Goal: Task Accomplishment & Management: Manage account settings

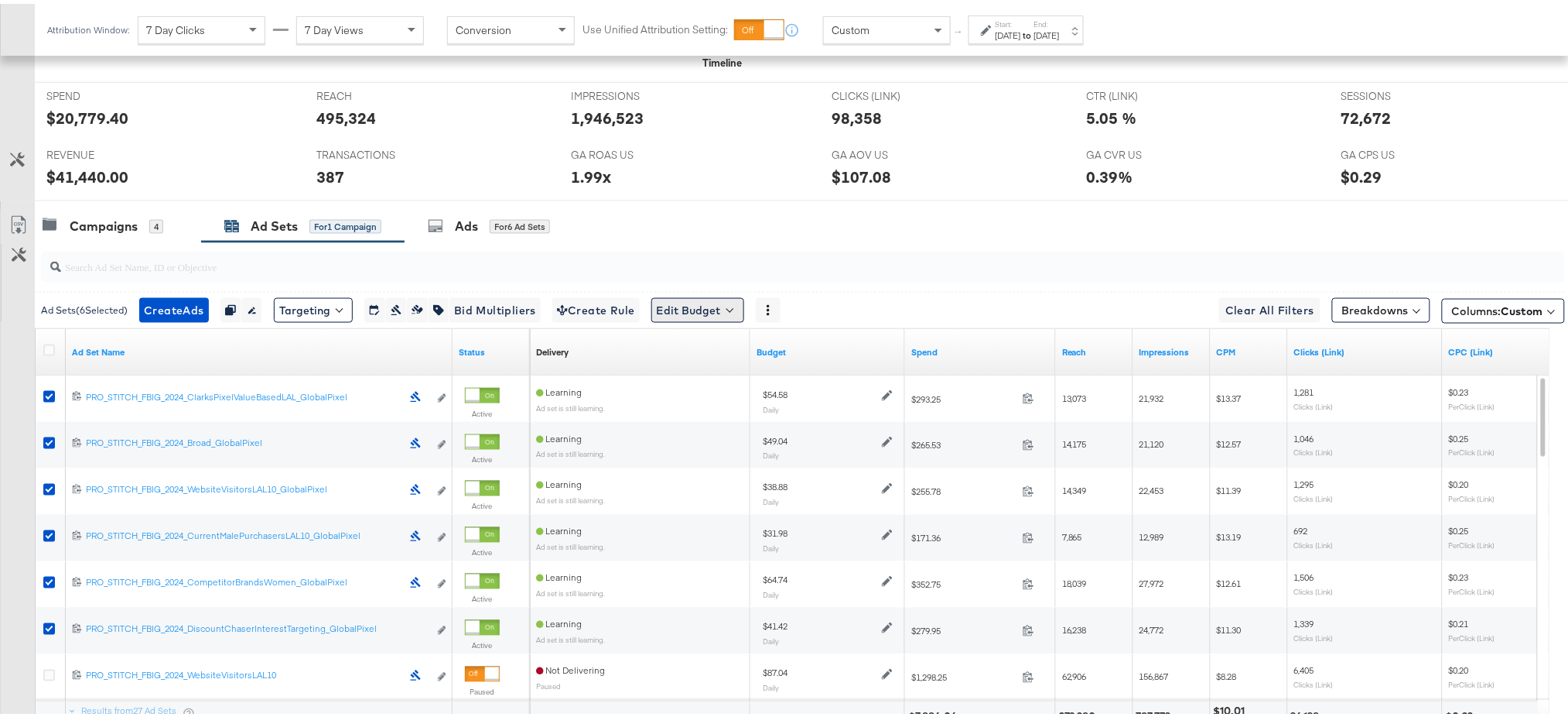
scroll to position [630, 0]
click at [718, 301] on button "Edit Budget" at bounding box center [697, 306] width 93 height 24
click at [721, 345] on span "Edit Ad Set Budget" at bounding box center [702, 346] width 88 height 20
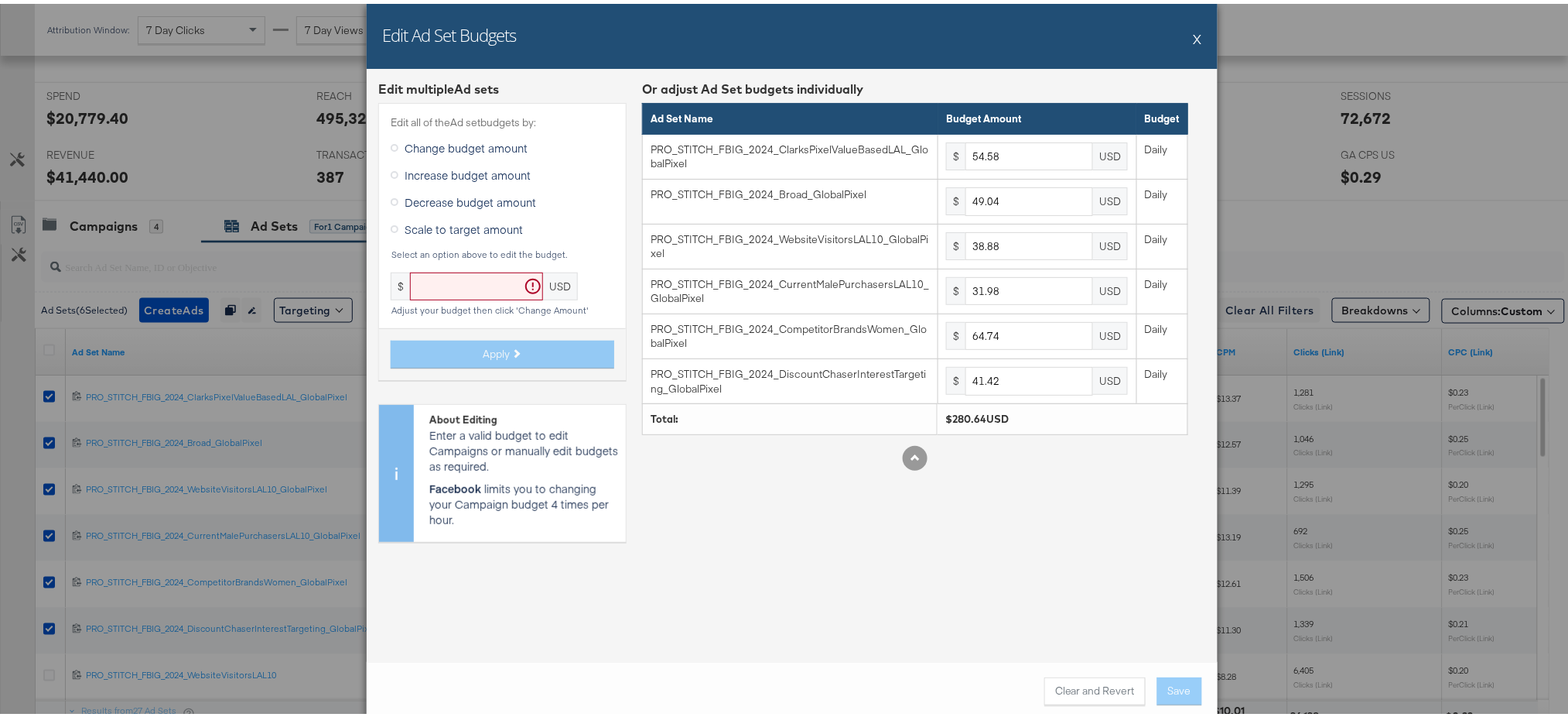
click at [391, 223] on icon at bounding box center [394, 225] width 8 height 8
click at [0, 0] on input "Scale to target amount" at bounding box center [0, 0] width 0 height 0
click at [461, 285] on input "text" at bounding box center [476, 282] width 133 height 29
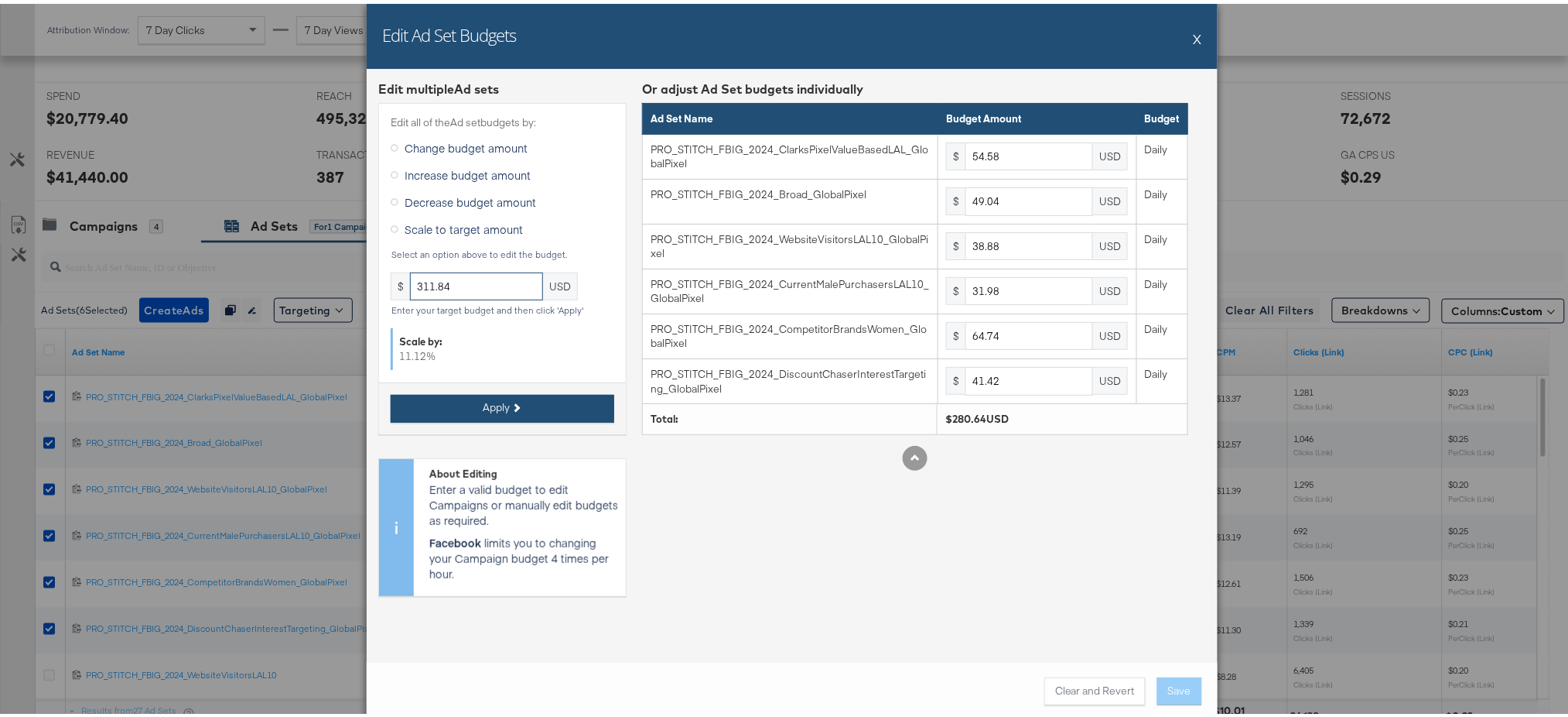
type input "311.84"
click at [467, 393] on button "Apply" at bounding box center [503, 405] width 224 height 28
type input "60.64"
type input "54.49"
type input "43.2"
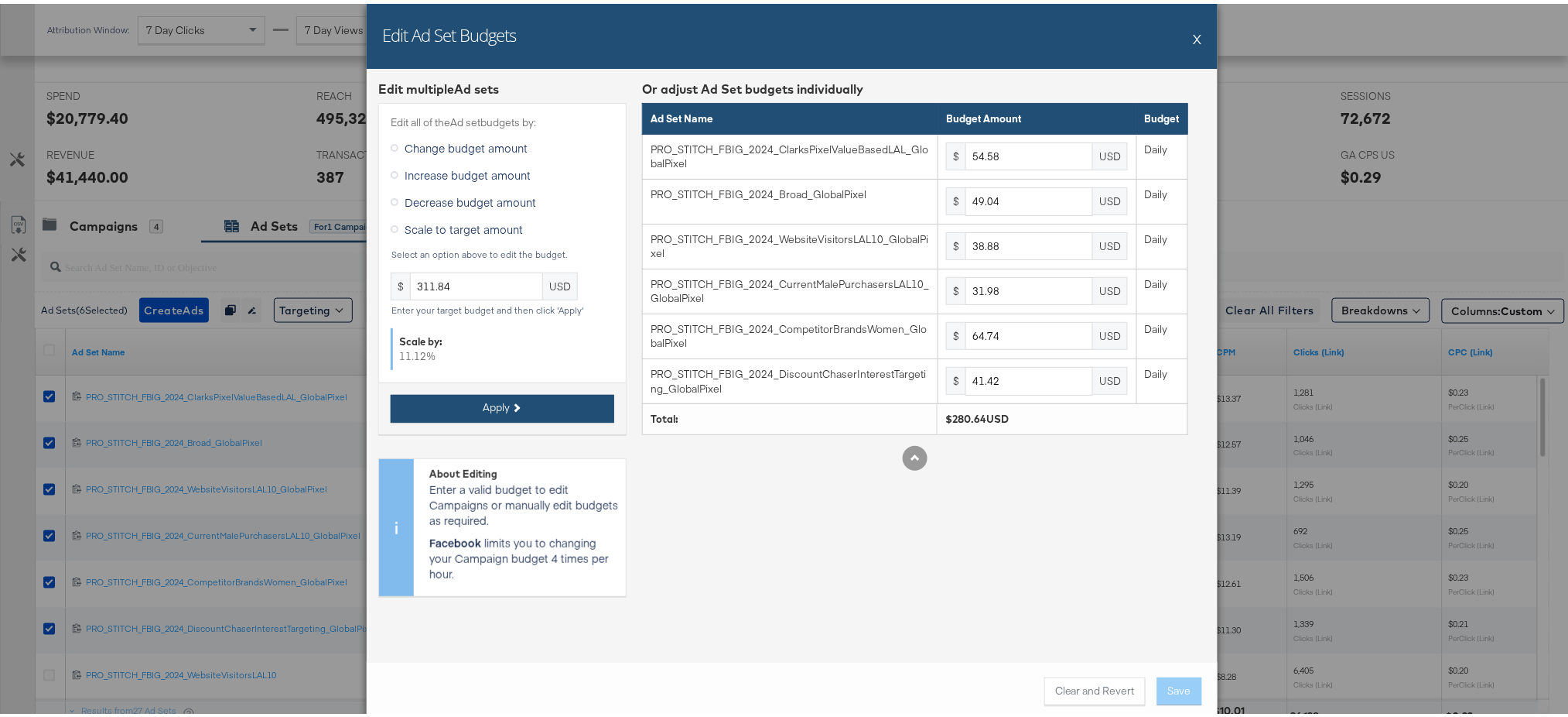
type input "35.53"
type input "71.93"
type input "46.02"
click at [1171, 680] on button "Save" at bounding box center [1179, 687] width 45 height 28
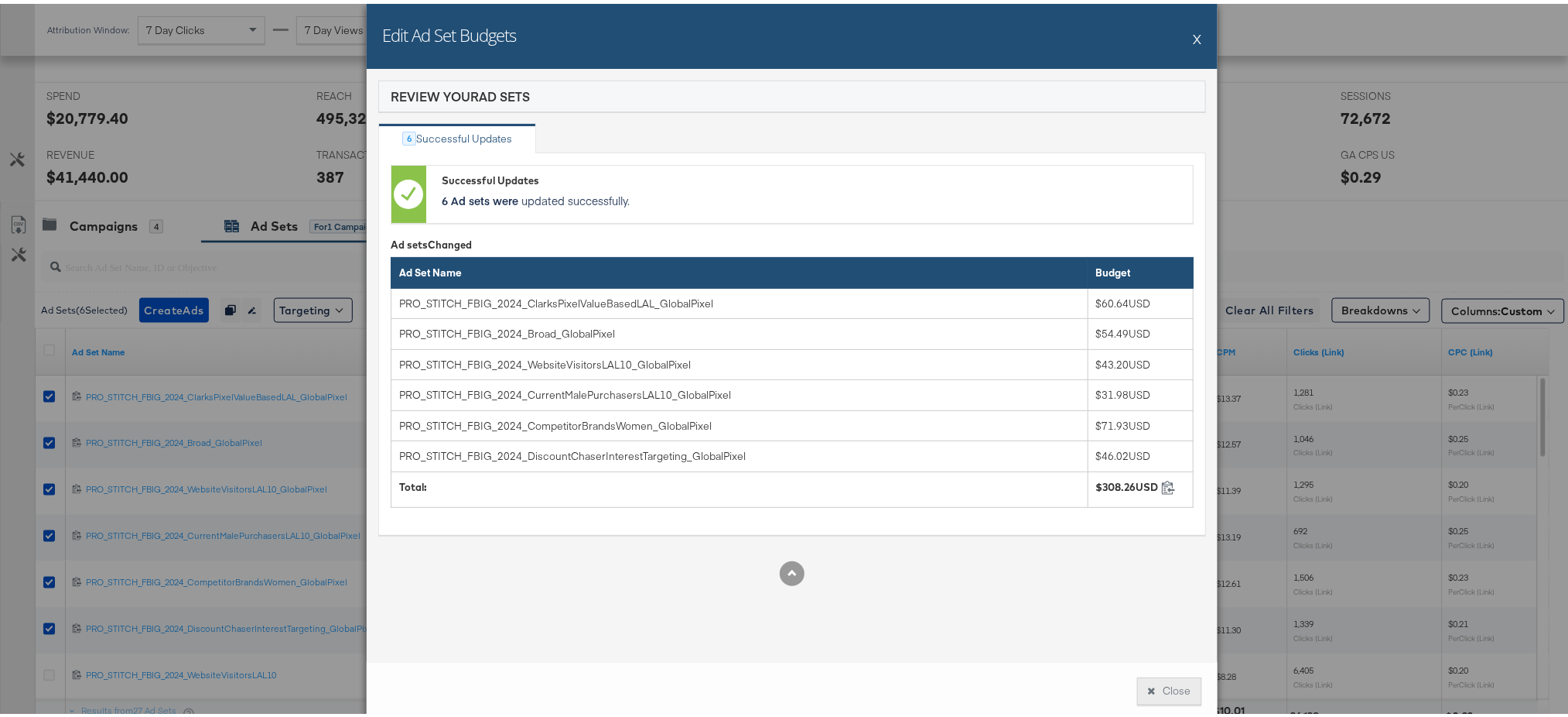
click at [1163, 680] on button "Close" at bounding box center [1169, 687] width 65 height 28
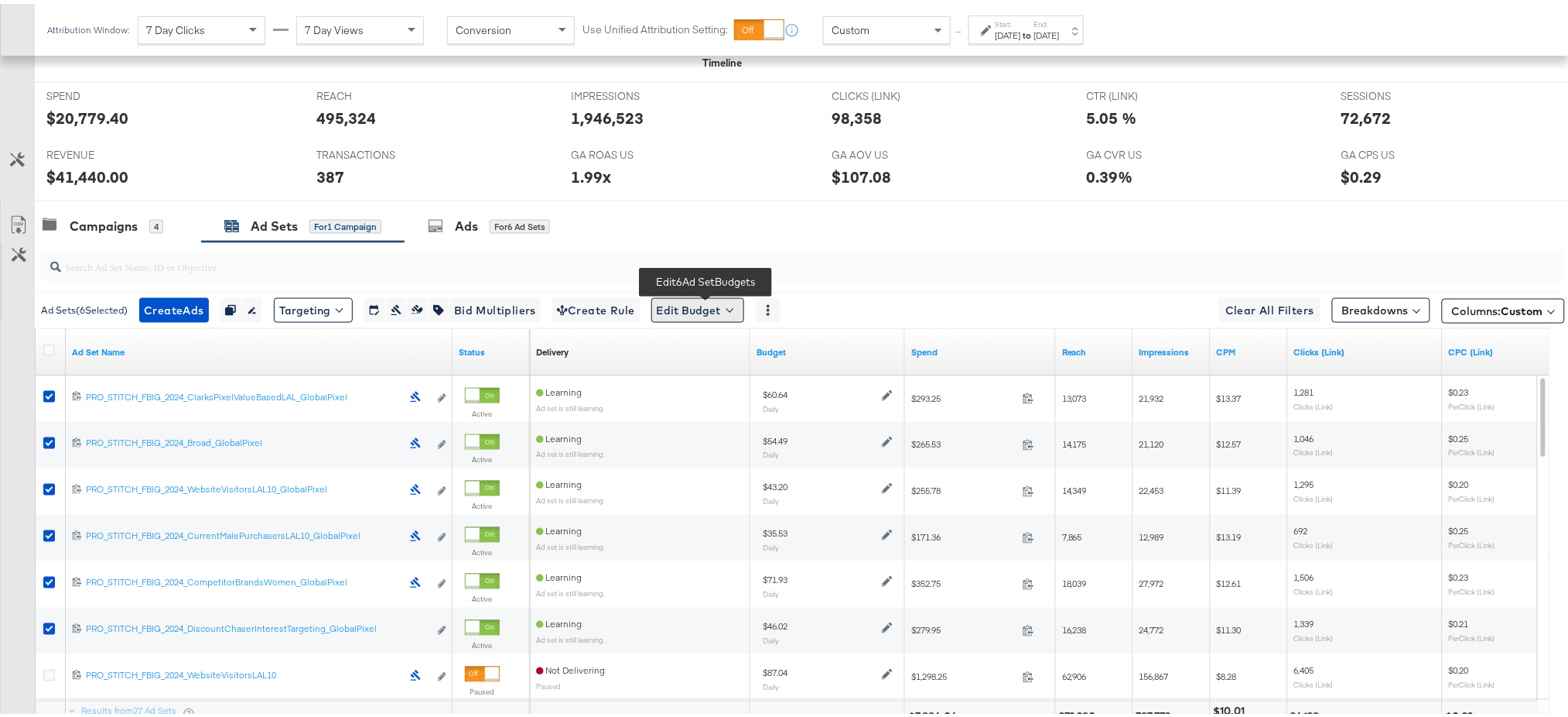
click at [704, 310] on button "Edit Budget" at bounding box center [697, 306] width 93 height 24
click at [727, 357] on button "Edit Ad Set Budget" at bounding box center [722, 346] width 137 height 24
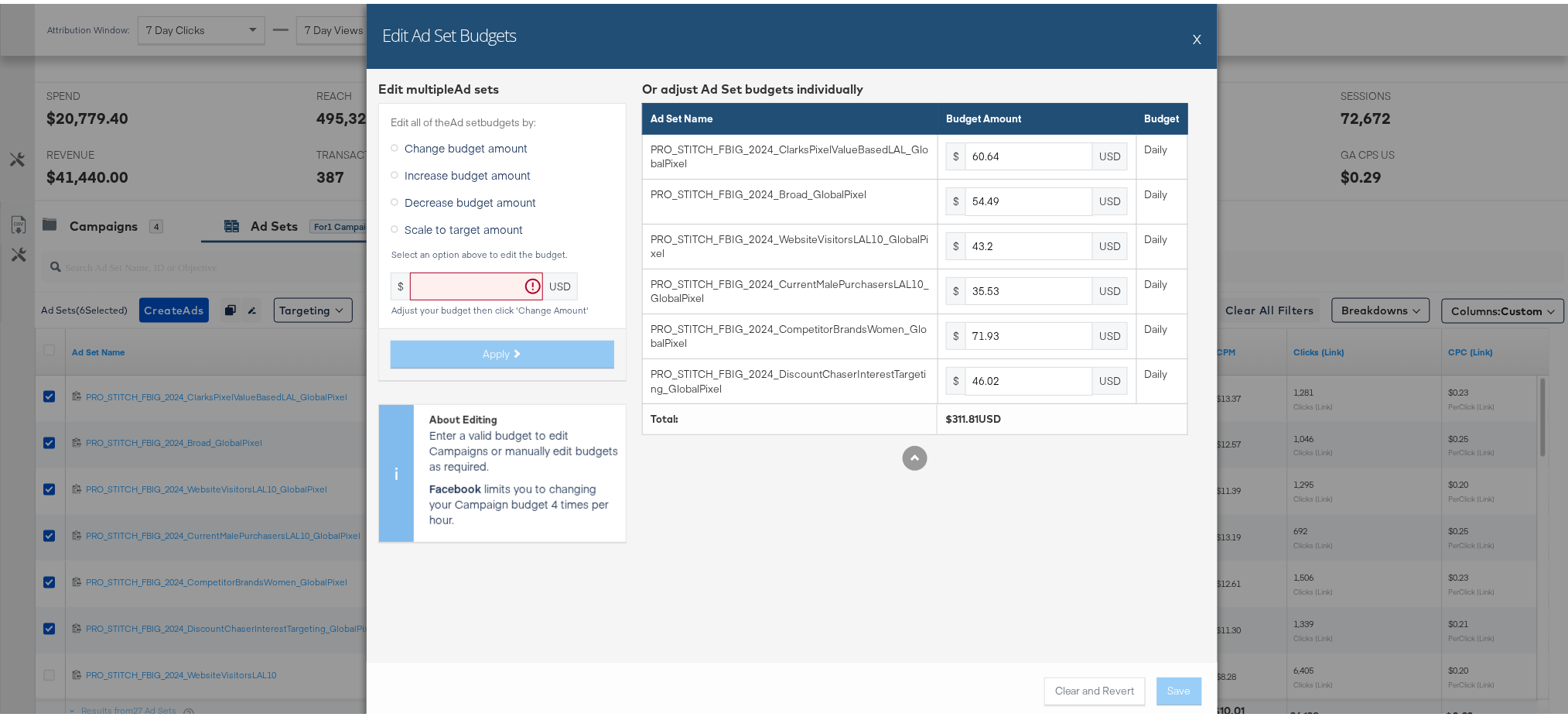
click at [391, 223] on icon at bounding box center [394, 225] width 8 height 8
click at [0, 0] on input "Scale to target amount" at bounding box center [0, 0] width 0 height 0
click at [1194, 37] on button "X" at bounding box center [1198, 34] width 9 height 31
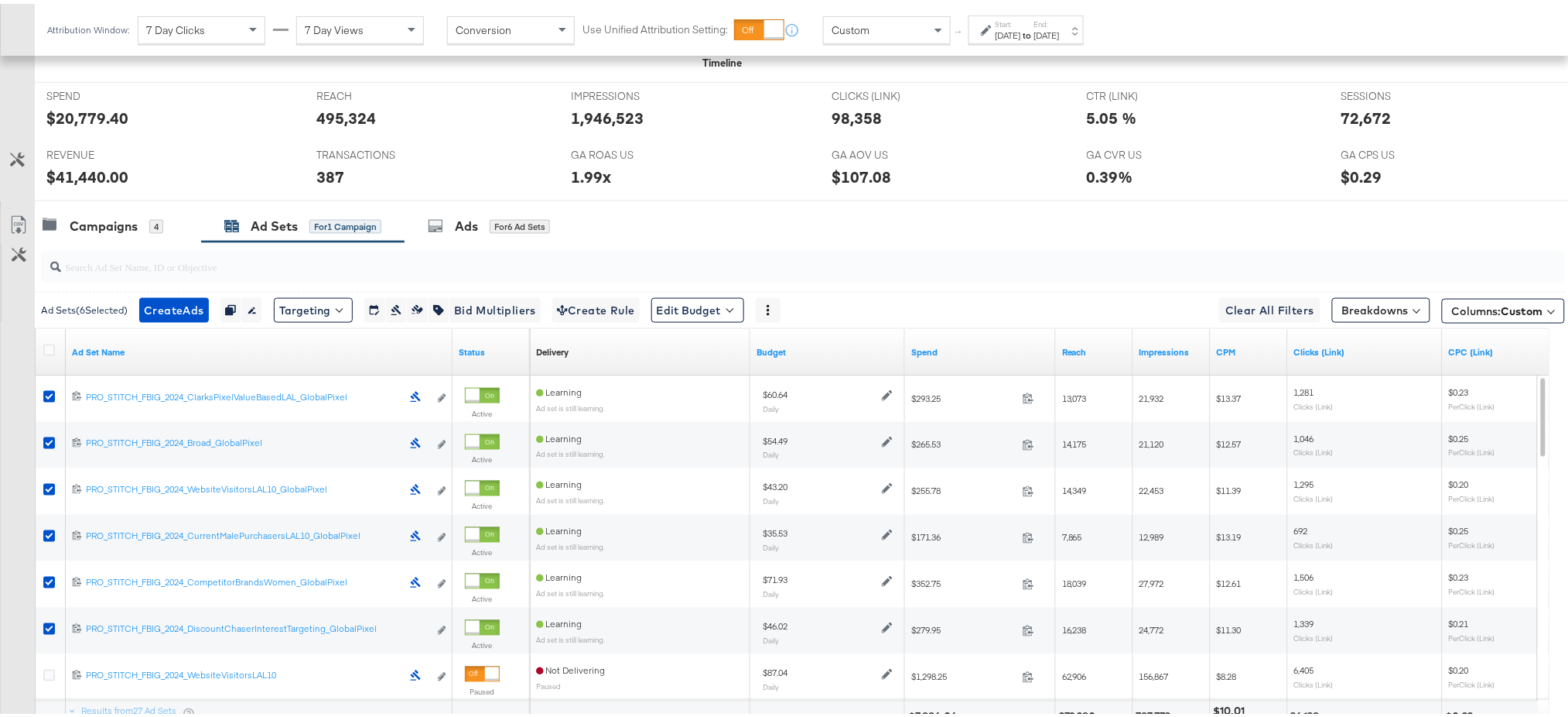
scroll to position [616, 0]
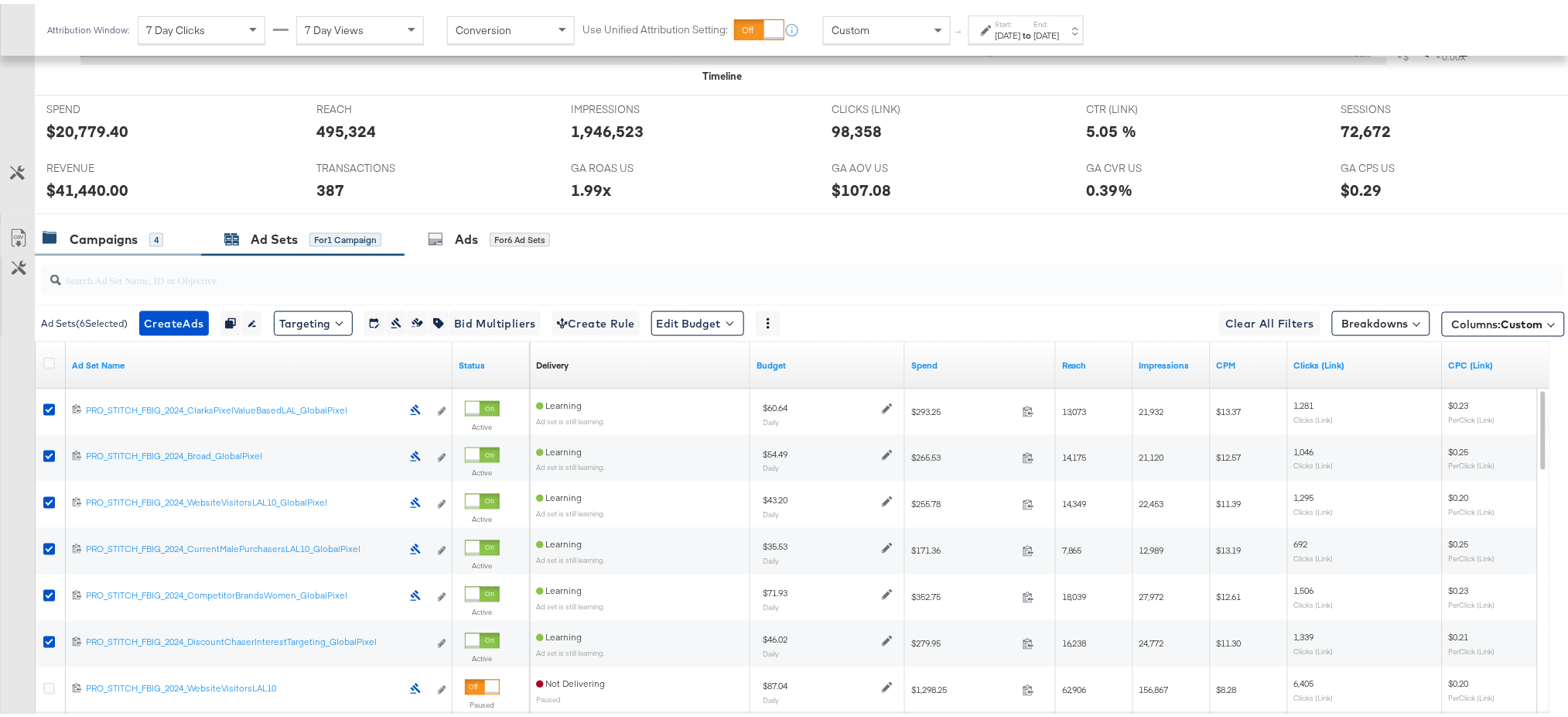
click at [104, 240] on div "Campaigns" at bounding box center [104, 235] width 68 height 17
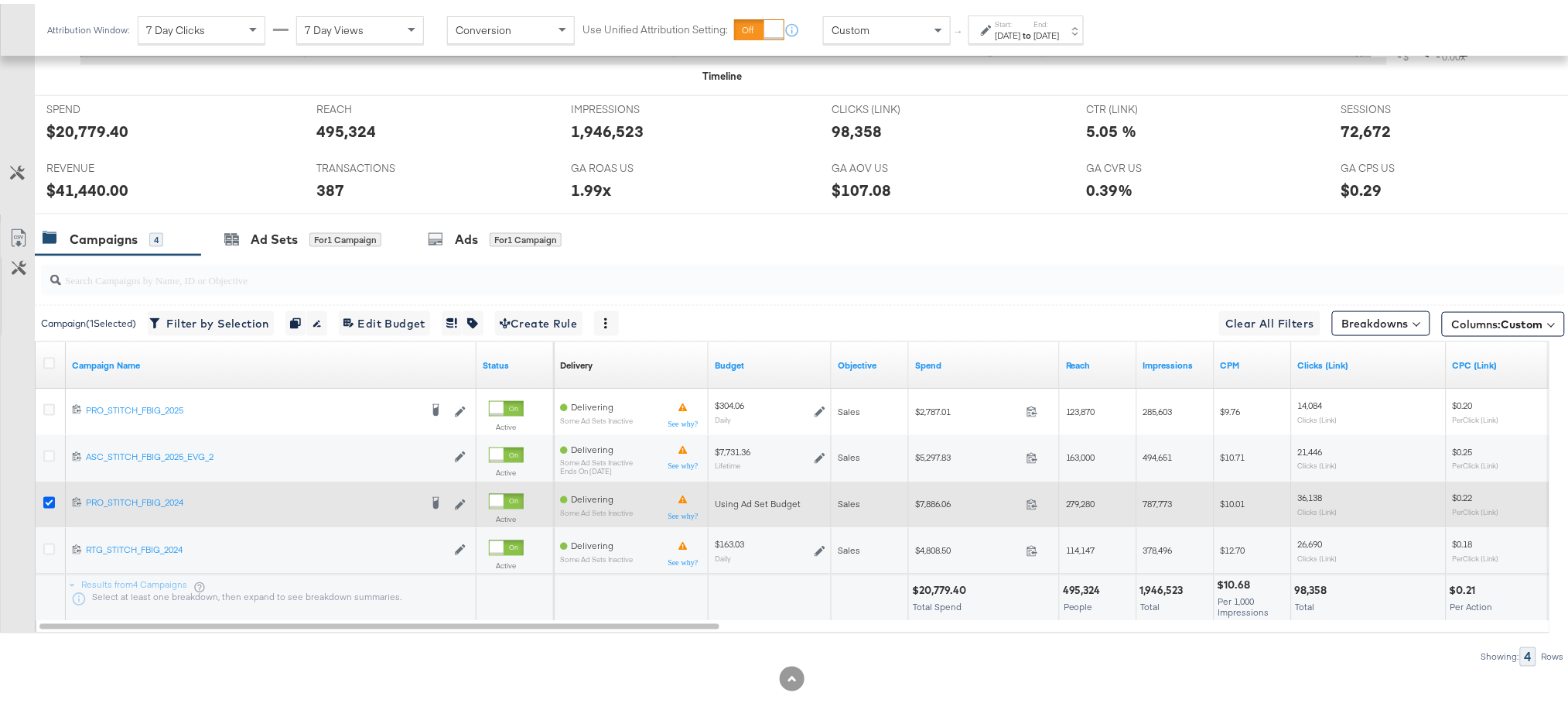
click at [44, 499] on icon at bounding box center [49, 498] width 11 height 11
click at [0, 0] on input "checkbox" at bounding box center [0, 0] width 0 height 0
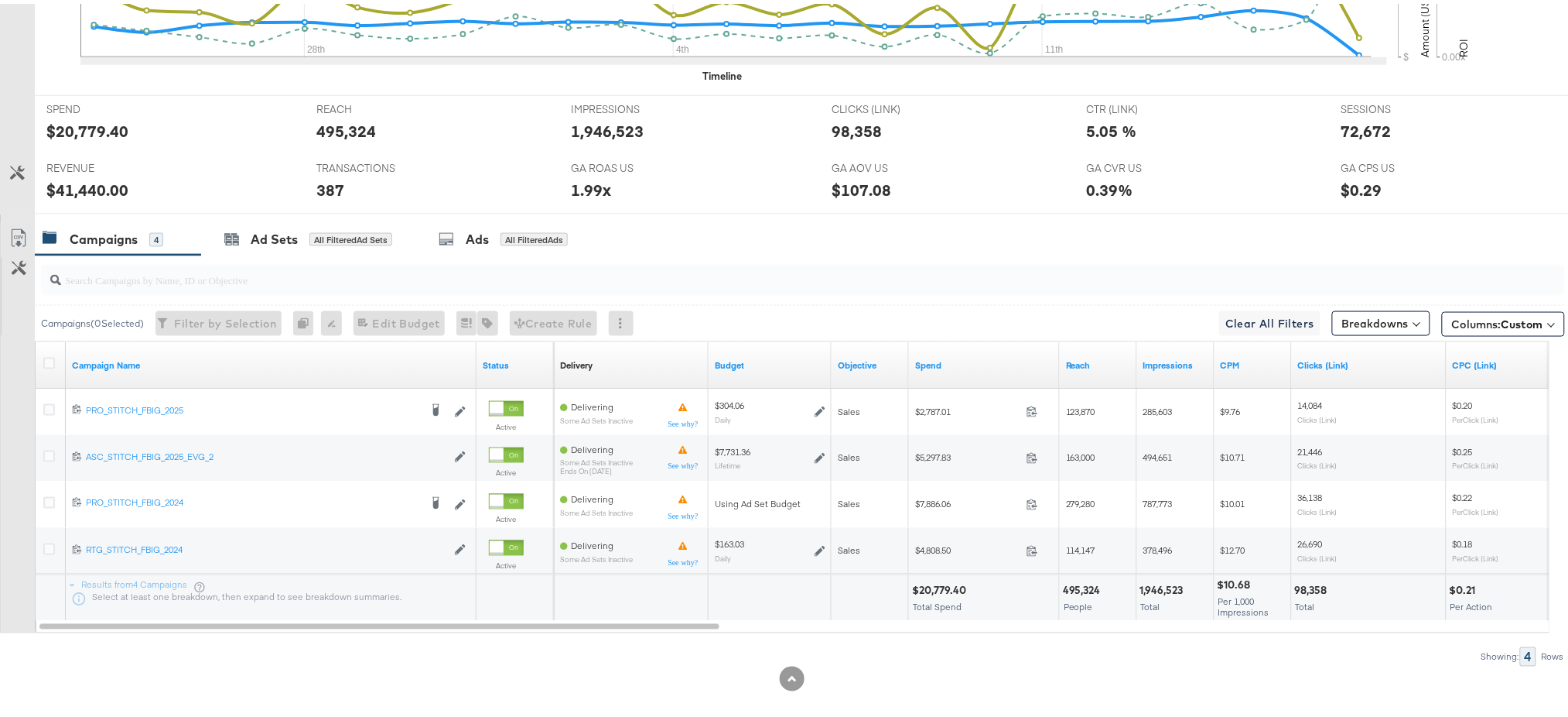
scroll to position [0, 0]
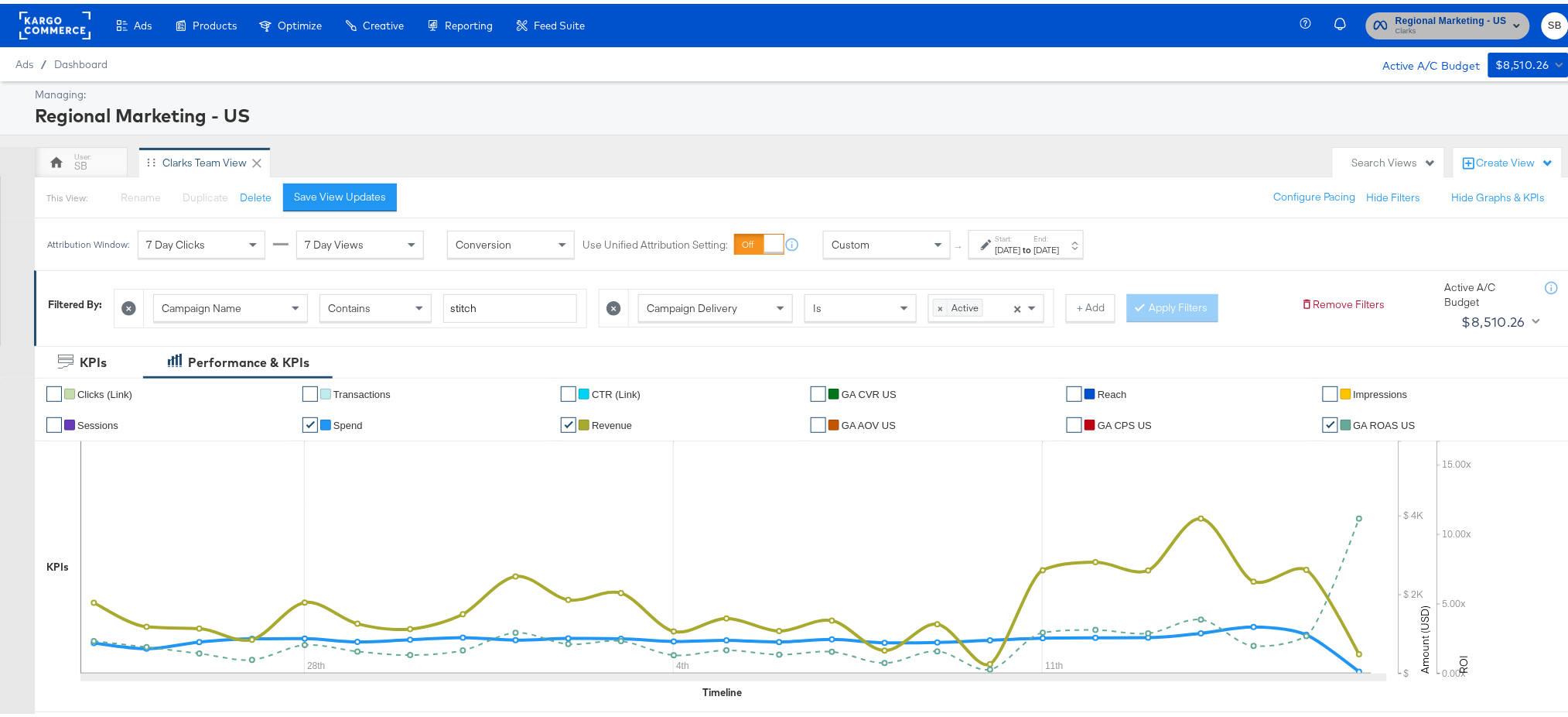
click at [1450, 31] on span "Clarks" at bounding box center [1451, 28] width 111 height 12
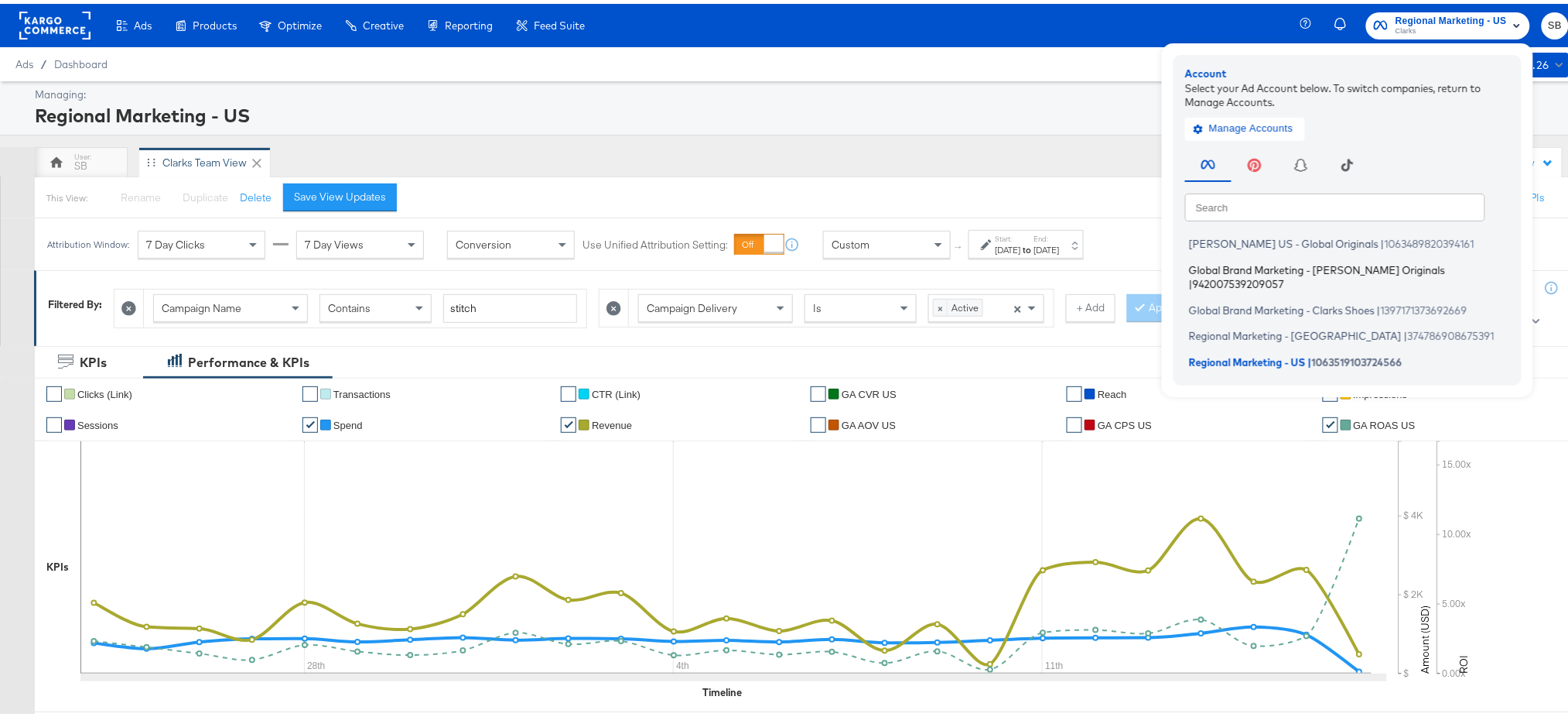
click at [1229, 264] on span "Global Brand Marketing - [PERSON_NAME] Originals" at bounding box center [1316, 265] width 256 height 12
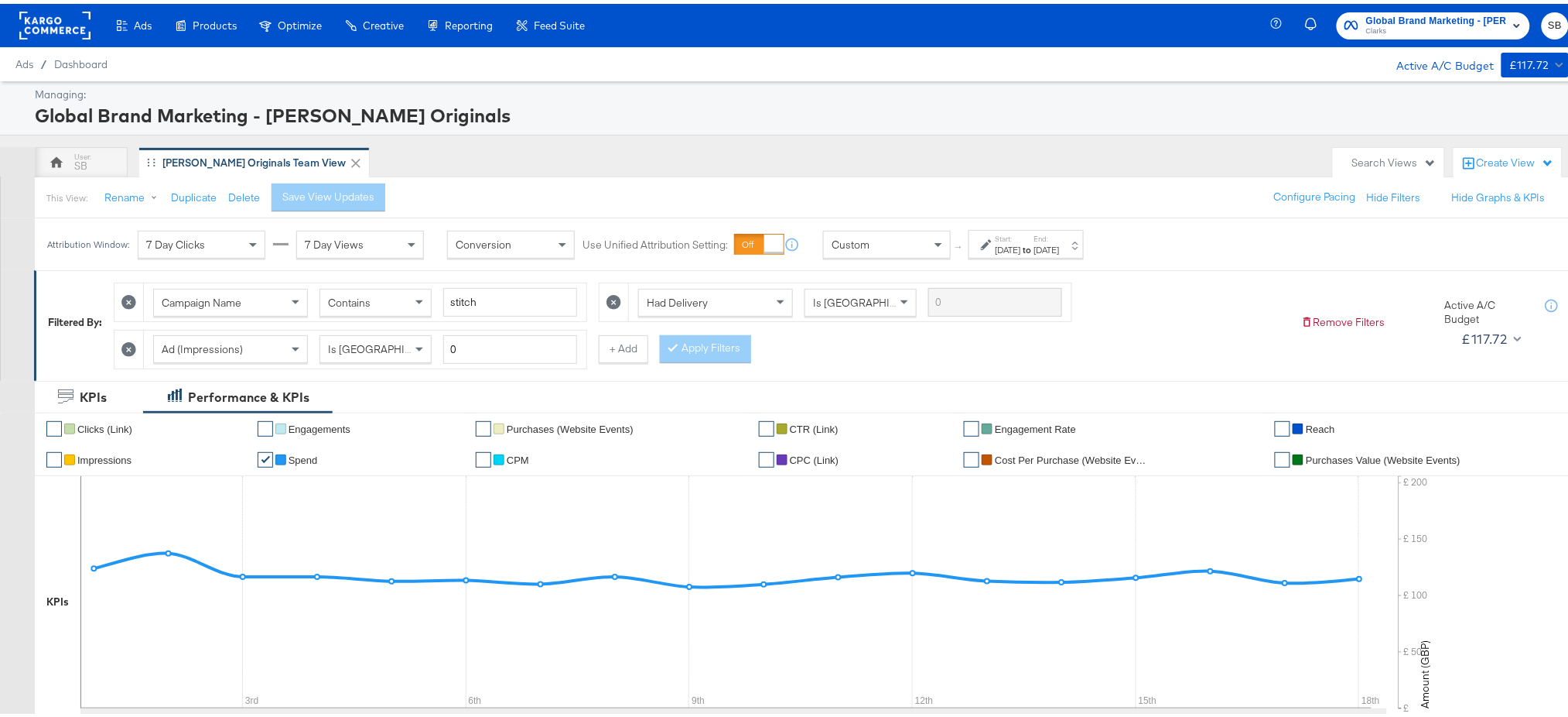
click at [999, 248] on div "[DATE]" at bounding box center [1008, 246] width 25 height 12
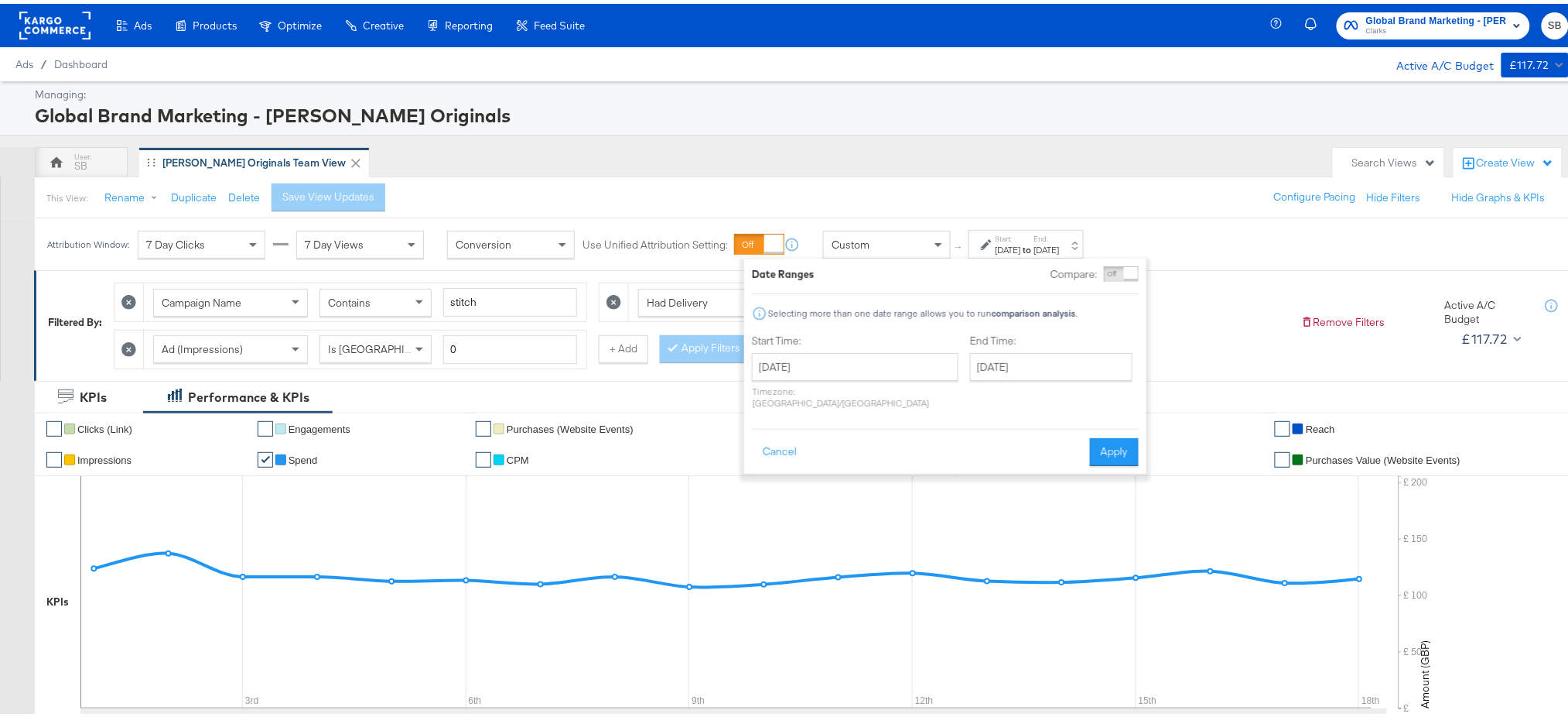
click at [959, 165] on div "SB [PERSON_NAME] Originals Team View" at bounding box center [680, 158] width 1290 height 31
click at [783, 435] on button "Cancel" at bounding box center [780, 449] width 56 height 28
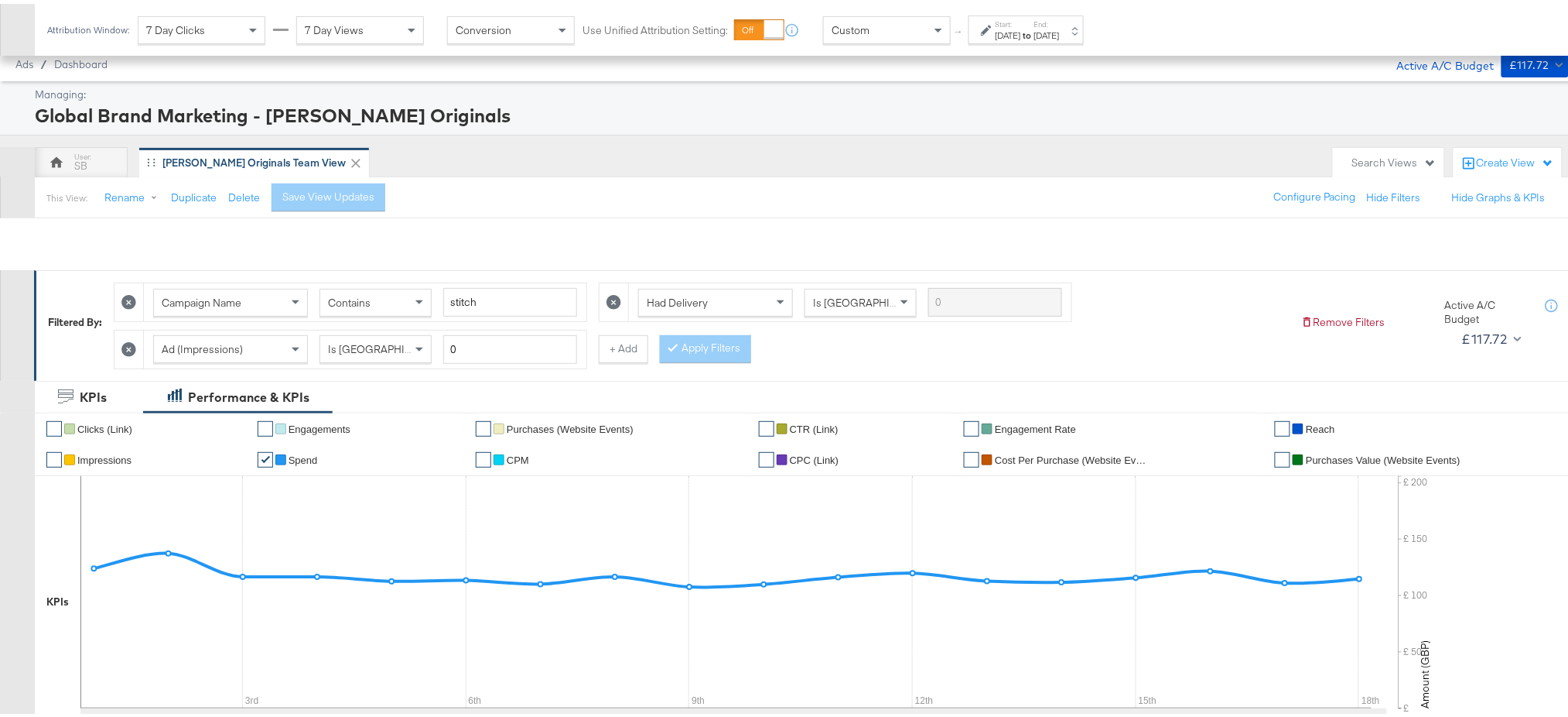
scroll to position [804, 0]
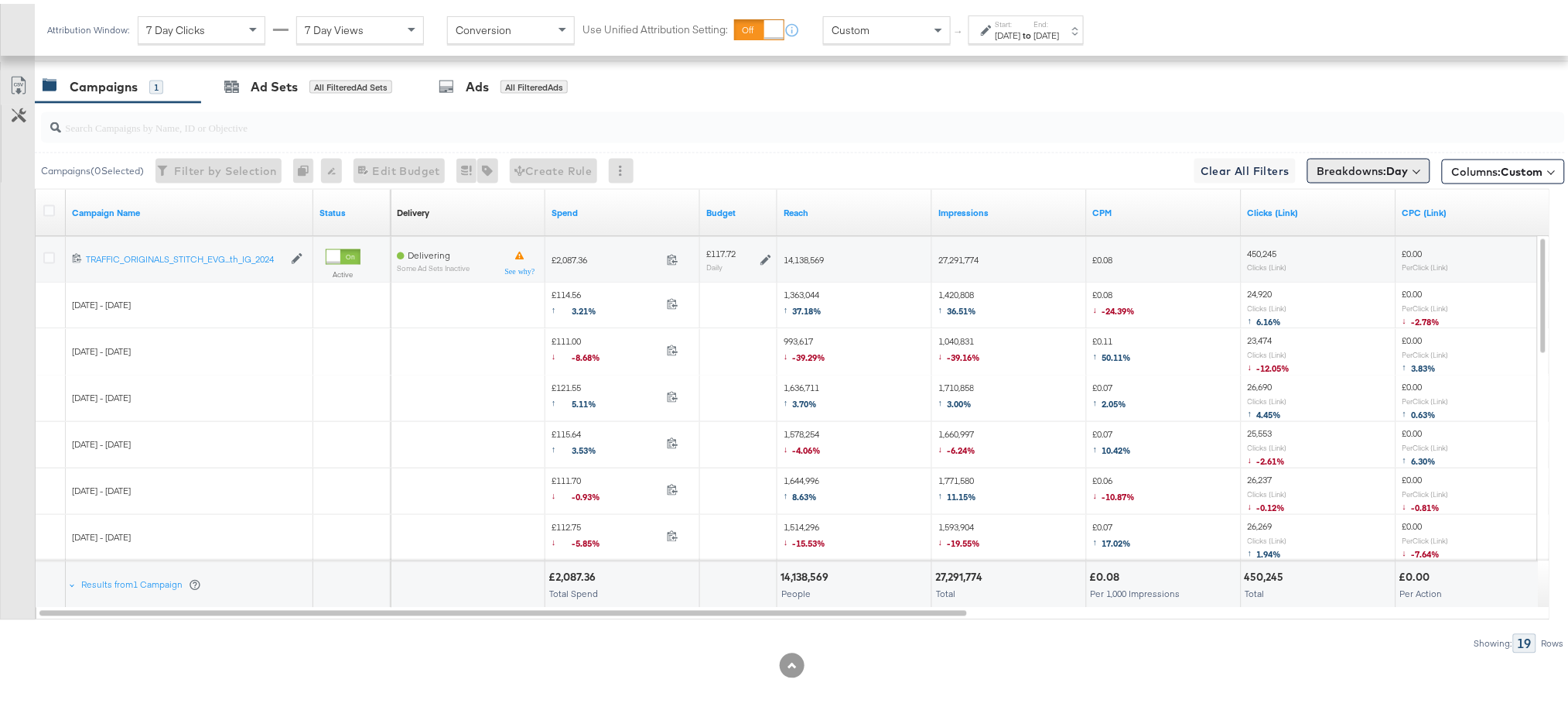
click at [1387, 164] on b "Day" at bounding box center [1398, 167] width 22 height 14
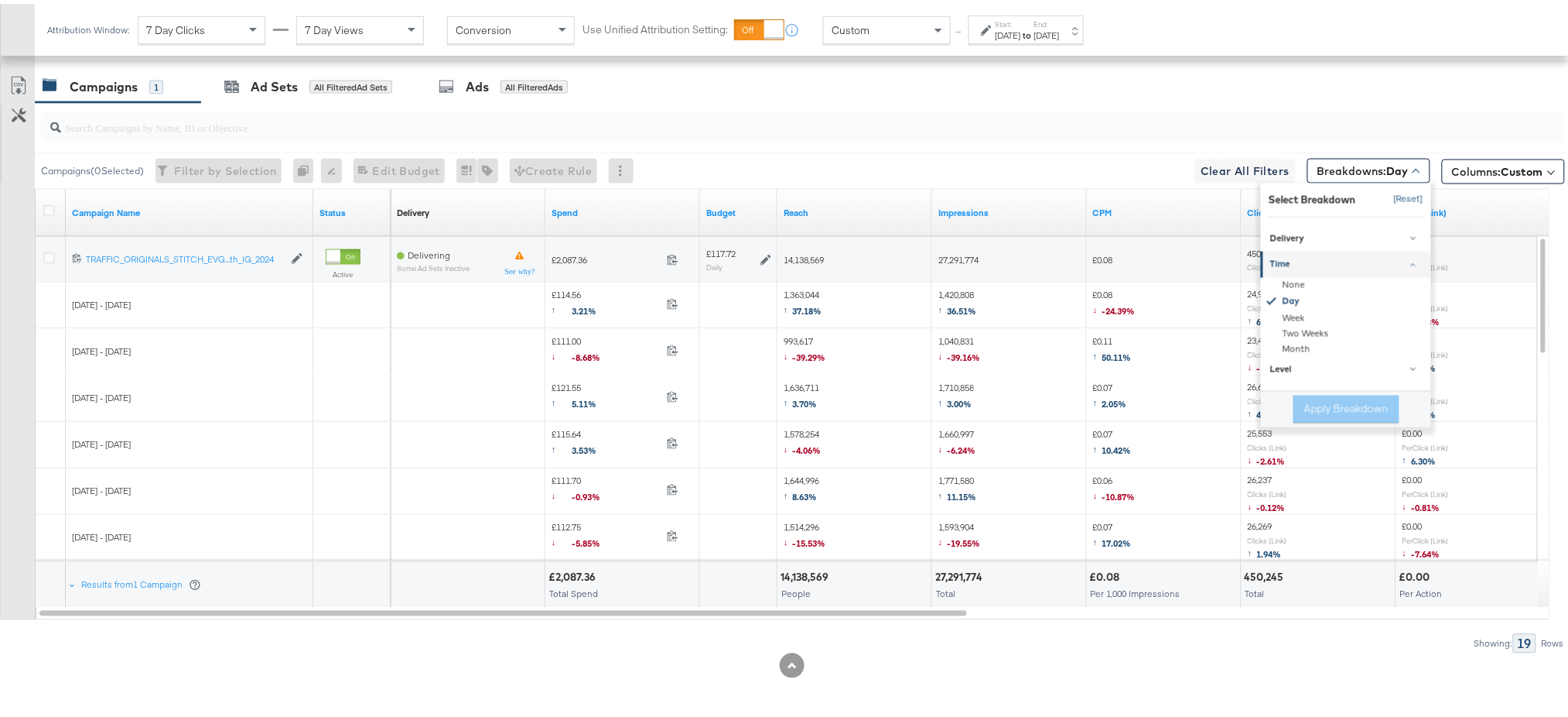
click at [1391, 202] on button "[Reset]" at bounding box center [1404, 196] width 38 height 24
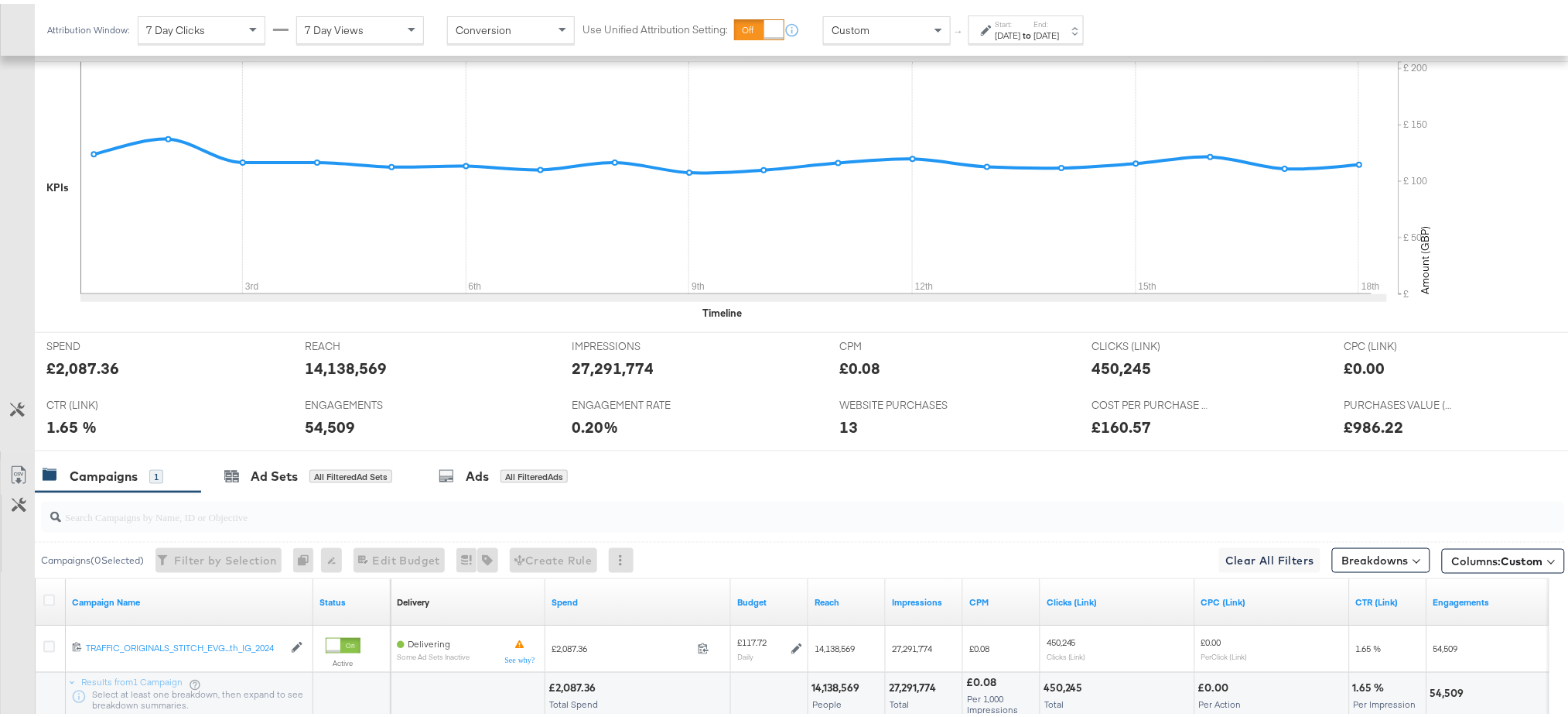
scroll to position [0, 0]
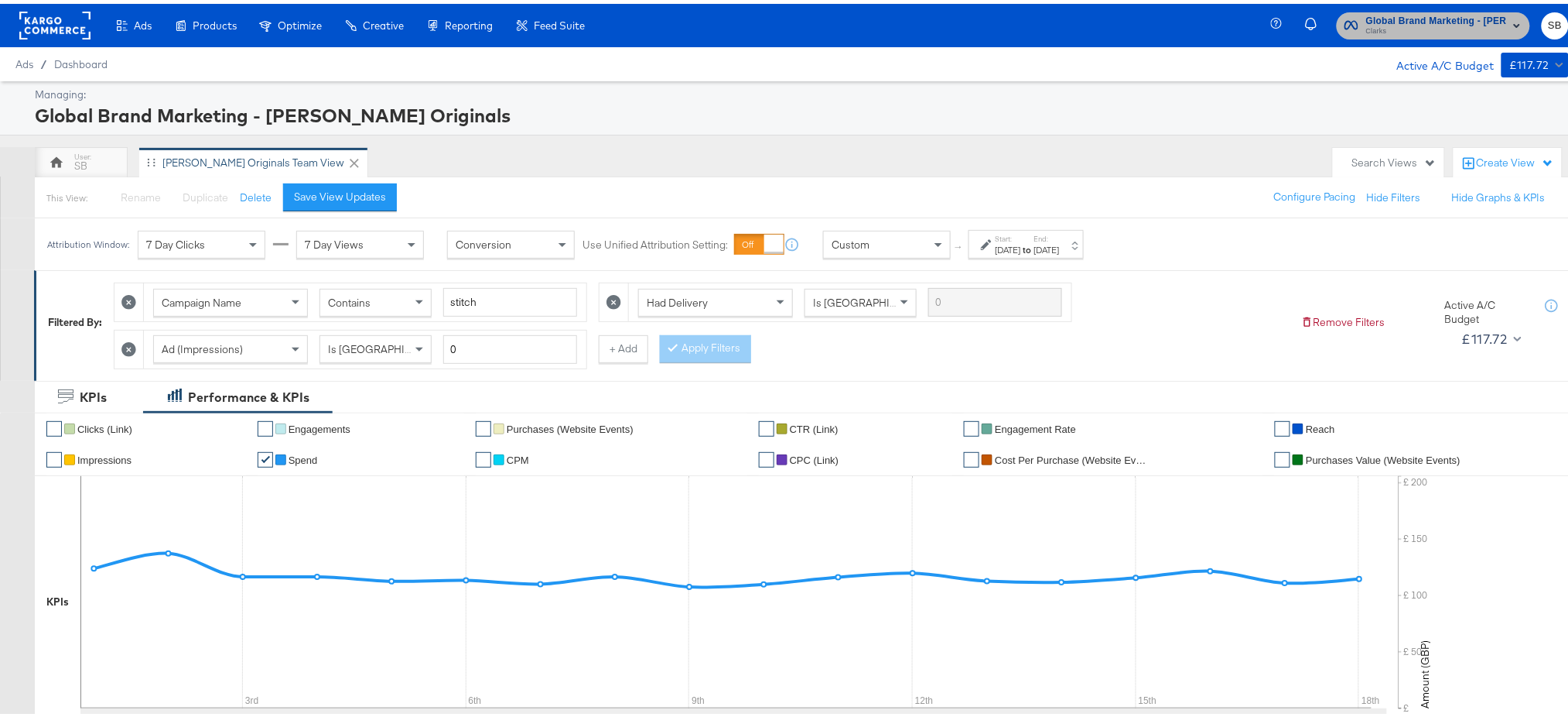
click at [1426, 32] on span "Clarks" at bounding box center [1436, 28] width 141 height 12
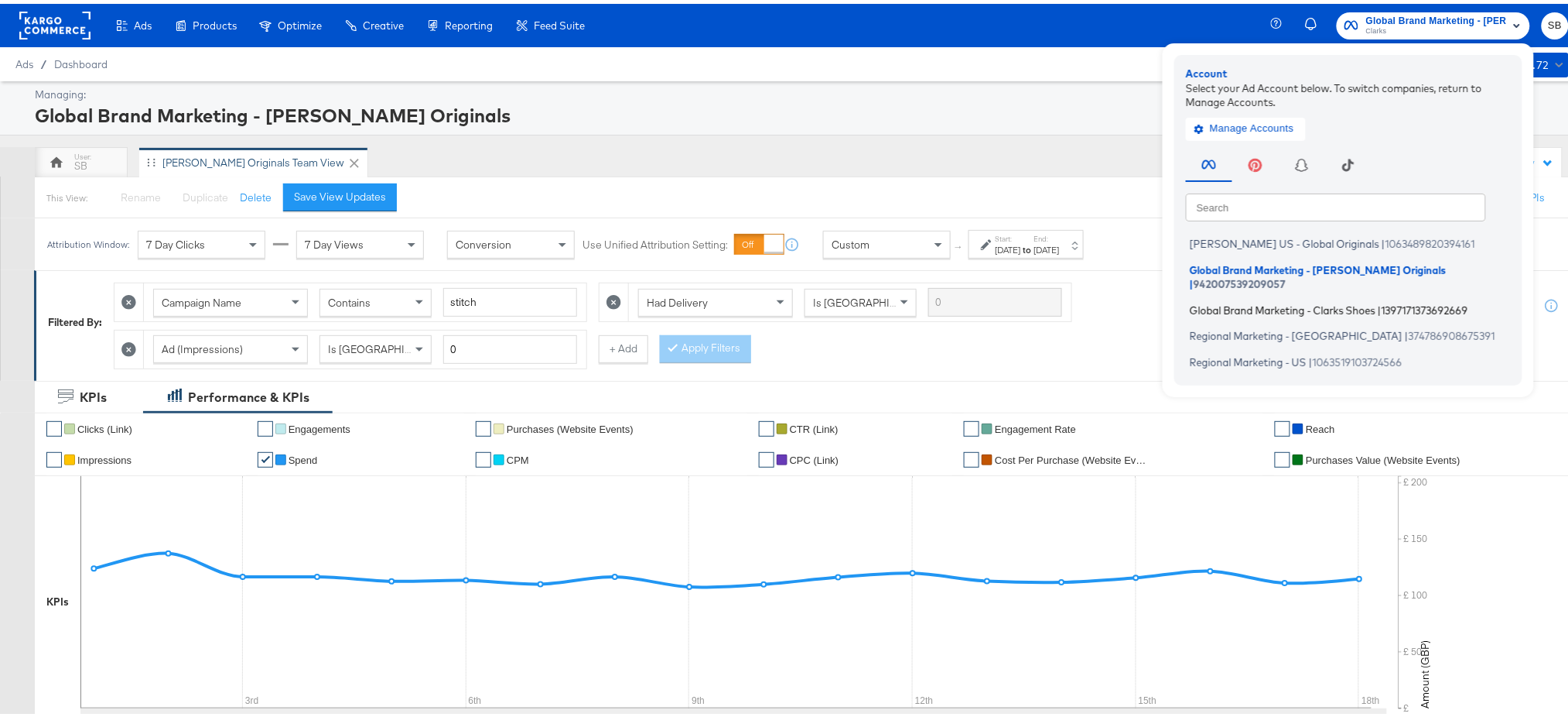
click at [1242, 300] on span "Global Brand Marketing - Clarks Shoes" at bounding box center [1282, 306] width 185 height 12
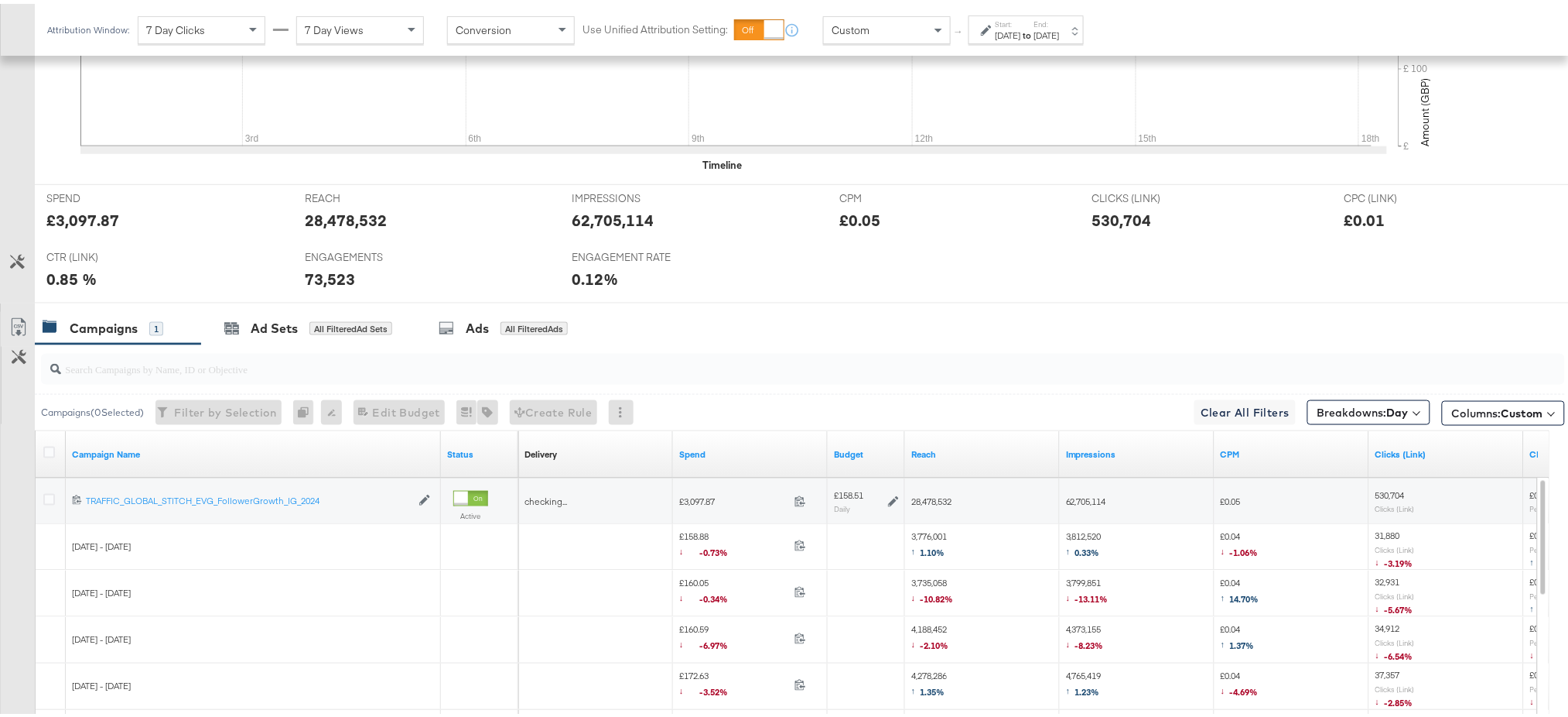
scroll to position [724, 0]
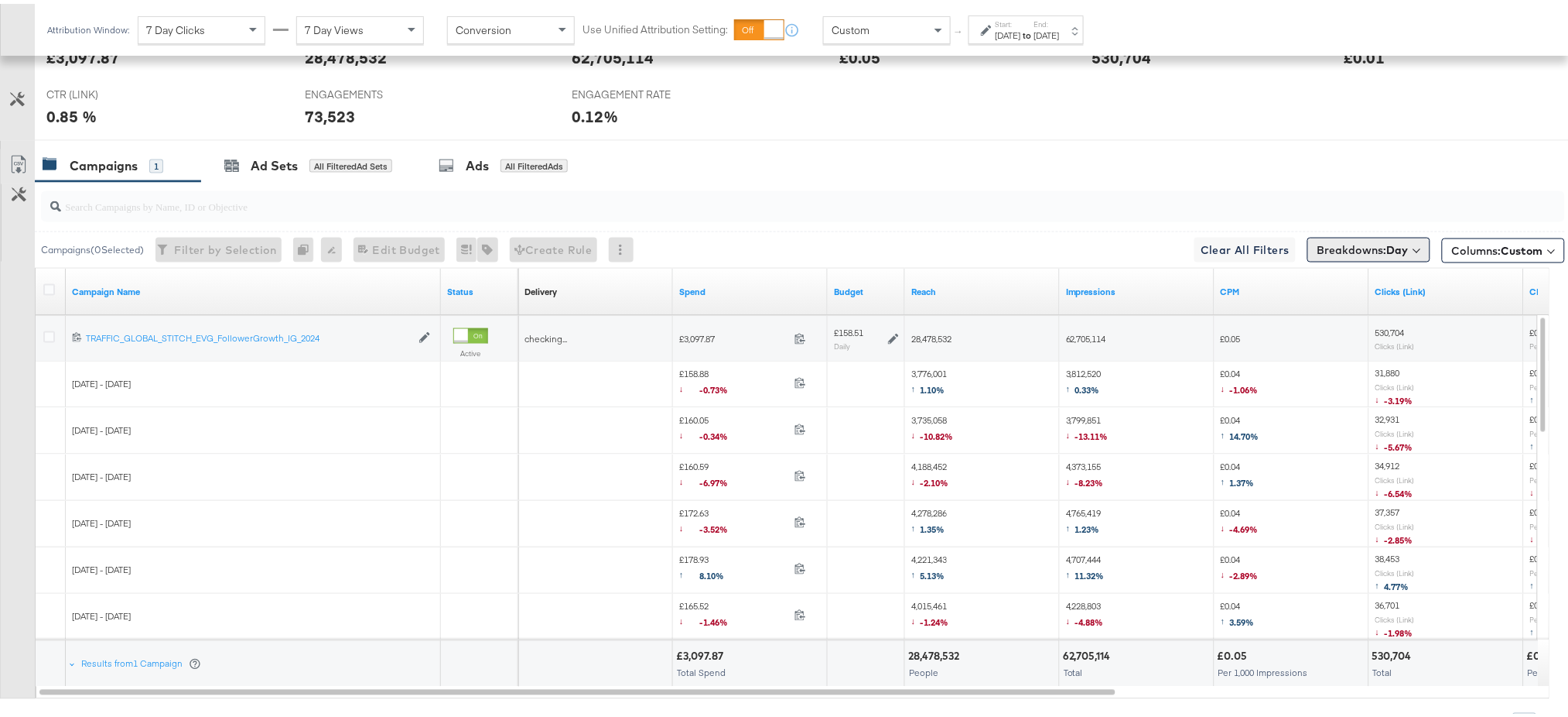
click at [1324, 239] on button "Breakdowns: Day" at bounding box center [1369, 246] width 123 height 24
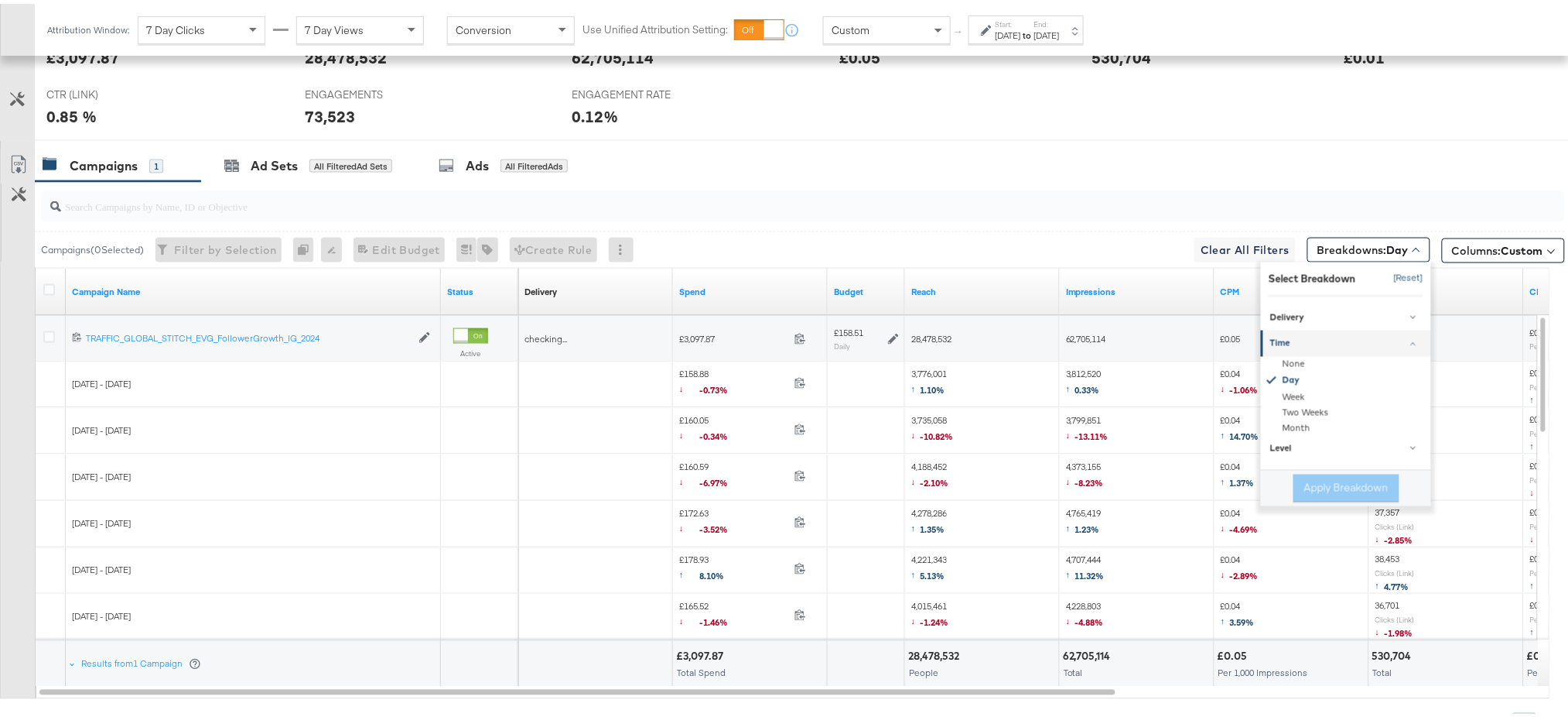
click at [1384, 276] on button "[Reset]" at bounding box center [1404, 275] width 38 height 24
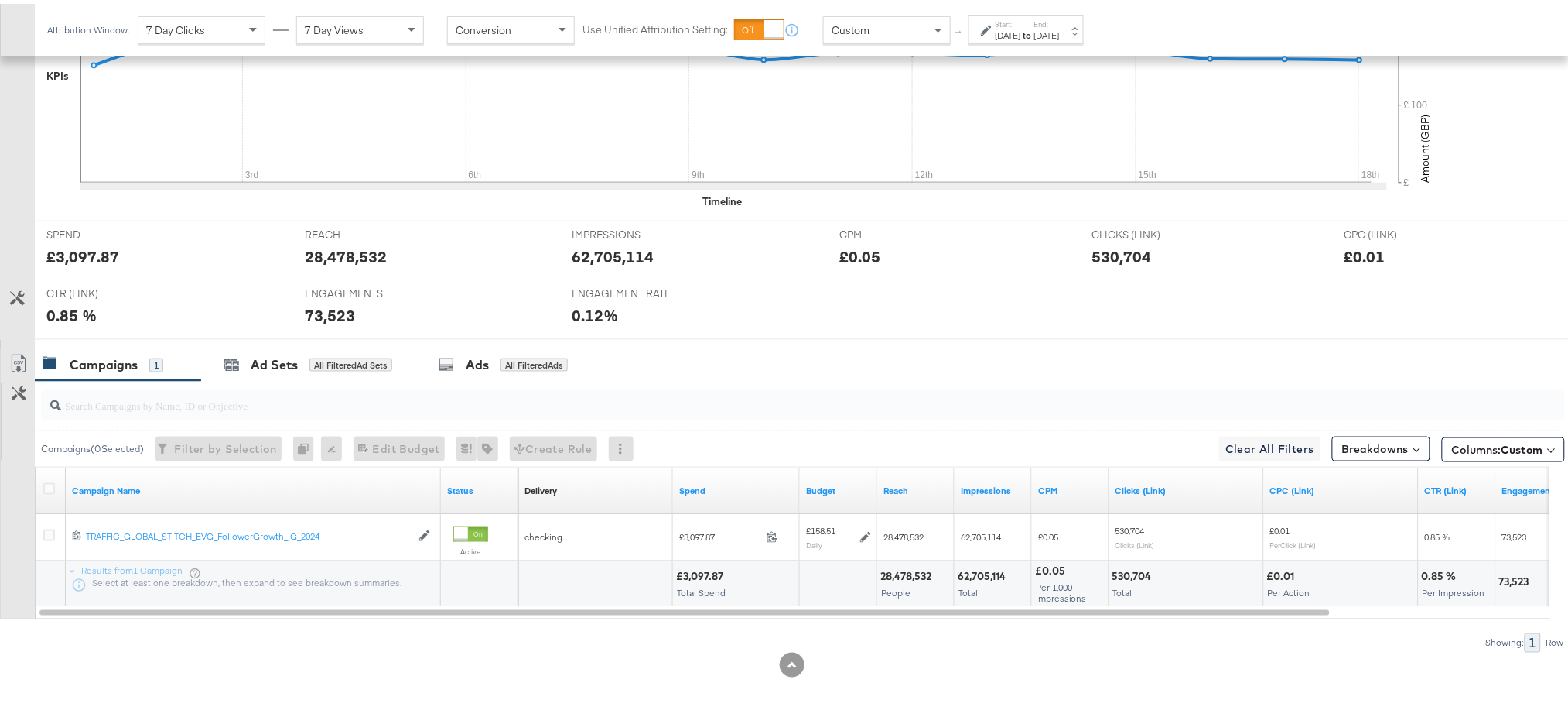
scroll to position [526, 0]
